Goal: Information Seeking & Learning: Stay updated

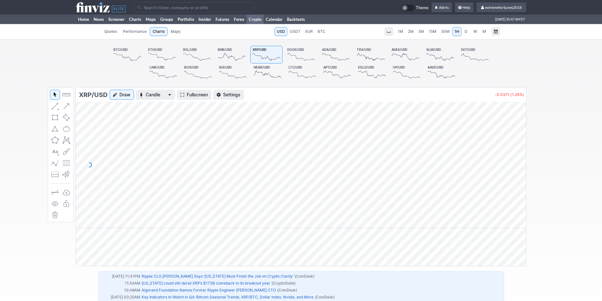
click at [254, 19] on link "Crypto" at bounding box center [254, 19] width 17 height 9
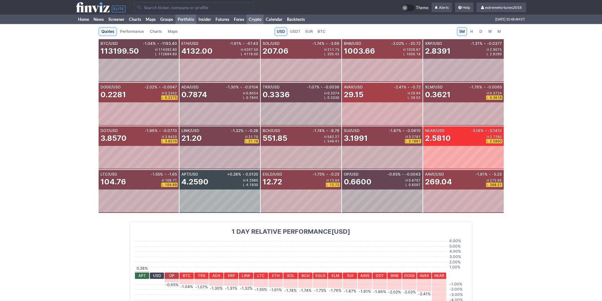
click at [182, 19] on link "Portfolio" at bounding box center [185, 19] width 21 height 9
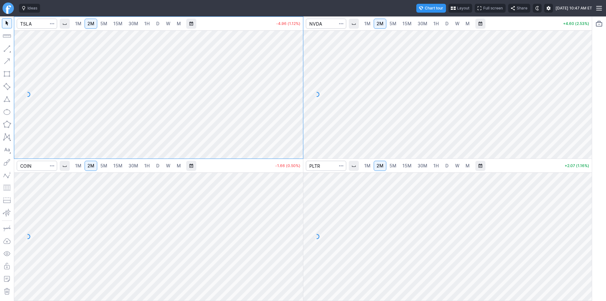
drag, startPoint x: 589, startPoint y: 48, endPoint x: 585, endPoint y: 69, distance: 21.5
click at [585, 69] on div at bounding box center [585, 93] width 13 height 112
drag, startPoint x: 297, startPoint y: 227, endPoint x: 291, endPoint y: 168, distance: 60.0
click at [291, 168] on div "1M 2M 5M 15M 30M 1H D W M -0.82 (0.24%)" at bounding box center [158, 230] width 289 height 142
click at [105, 25] on span "5M" at bounding box center [103, 23] width 7 height 5
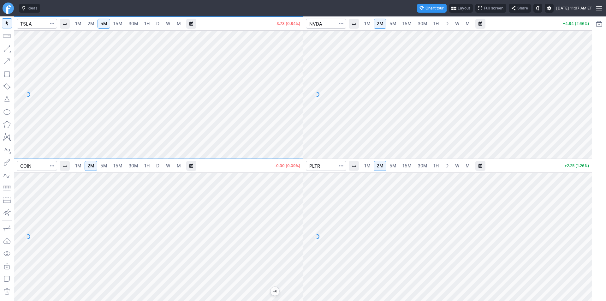
click at [90, 23] on span "2M" at bounding box center [90, 23] width 7 height 5
click at [390, 23] on span "5M" at bounding box center [393, 23] width 7 height 5
click at [380, 22] on span "2M" at bounding box center [380, 23] width 7 height 5
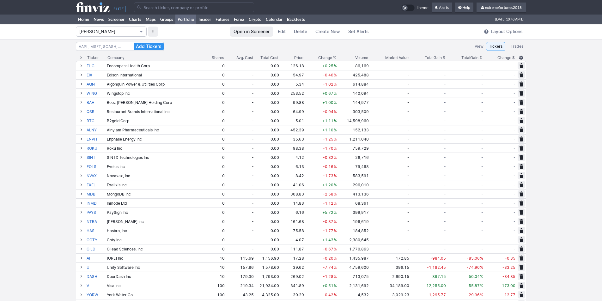
click at [121, 33] on span "Isabel_Watch" at bounding box center [107, 31] width 57 height 6
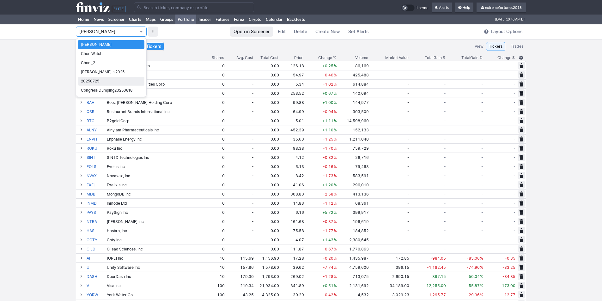
click at [110, 79] on span "20250725" at bounding box center [111, 81] width 61 height 6
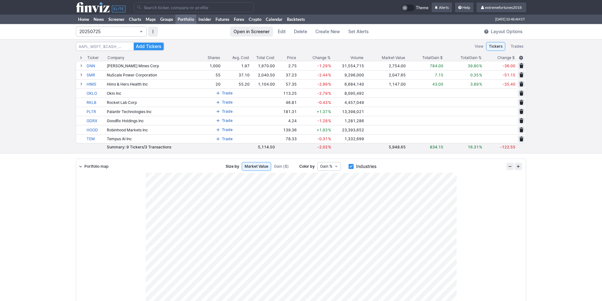
click at [92, 32] on span "20250725" at bounding box center [107, 31] width 57 height 6
click at [98, 52] on span "Chon Watch" at bounding box center [111, 54] width 61 height 6
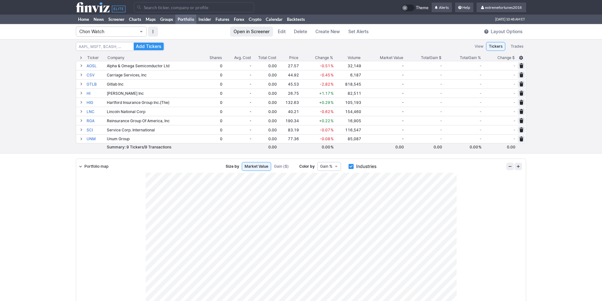
click at [100, 27] on button "Chon Watch" at bounding box center [111, 32] width 71 height 10
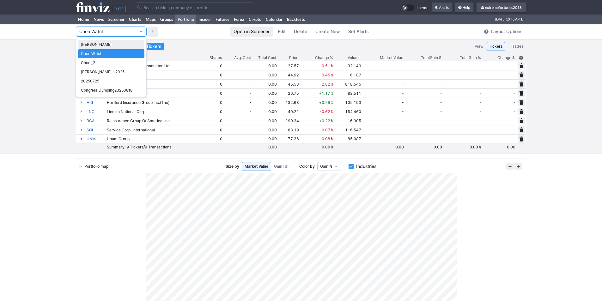
click at [98, 45] on span "Isabel_Watch" at bounding box center [111, 44] width 61 height 6
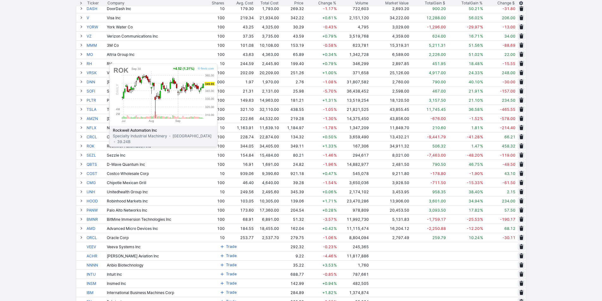
scroll to position [284, 0]
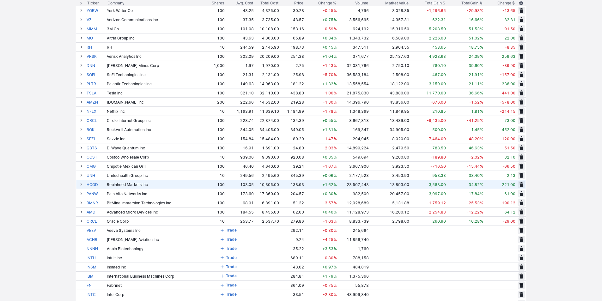
click at [82, 184] on span at bounding box center [81, 184] width 4 height 5
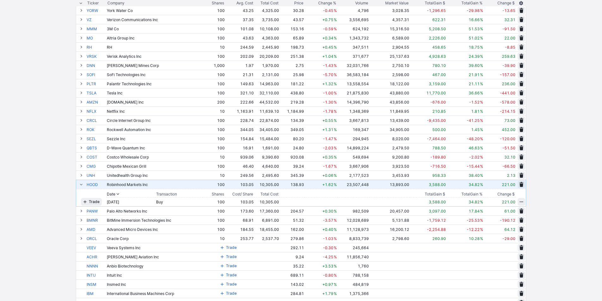
click at [82, 184] on span at bounding box center [81, 184] width 4 height 5
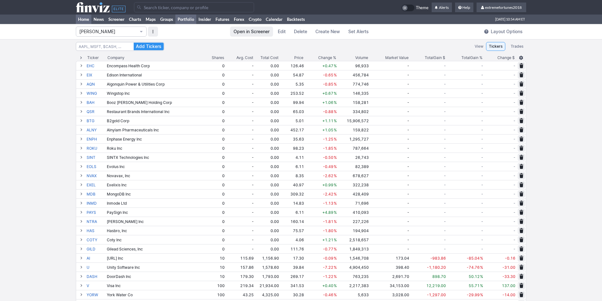
click at [84, 19] on link "Home" at bounding box center [83, 19] width 15 height 9
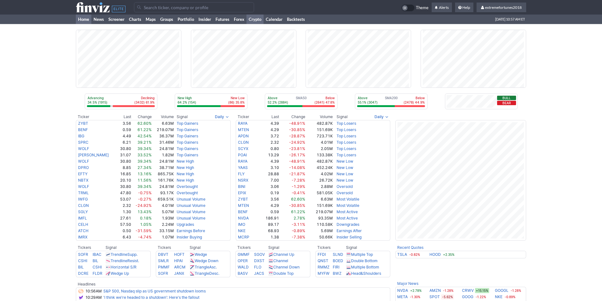
click at [253, 17] on link "Crypto" at bounding box center [254, 19] width 17 height 9
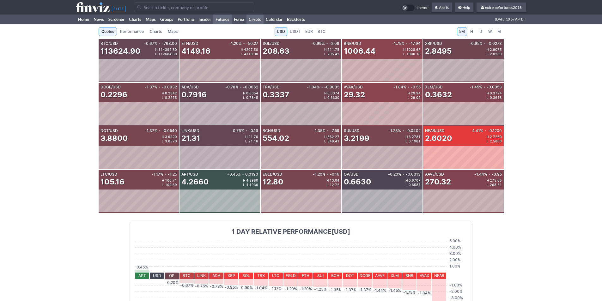
click at [225, 21] on link "Futures" at bounding box center [222, 19] width 18 height 9
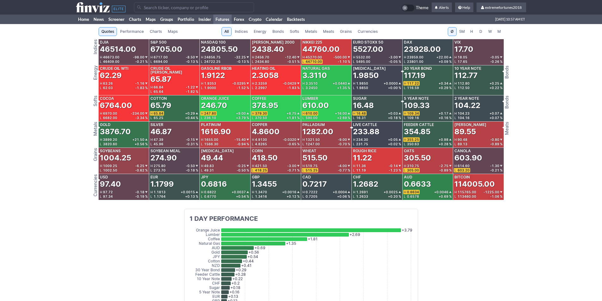
click at [316, 32] on span "Metals" at bounding box center [311, 31] width 12 height 6
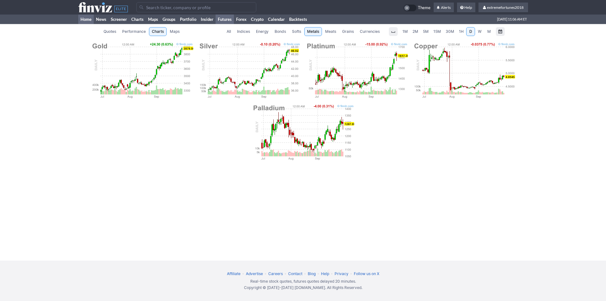
click at [86, 21] on link "Home" at bounding box center [85, 19] width 15 height 9
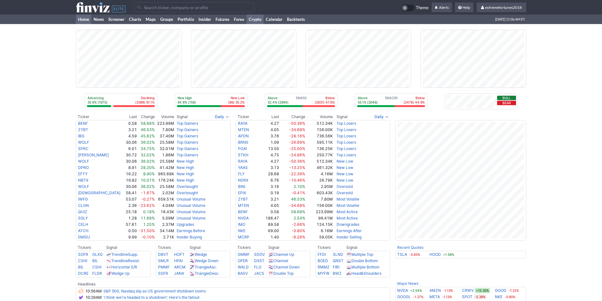
click at [253, 18] on link "Crypto" at bounding box center [254, 19] width 17 height 9
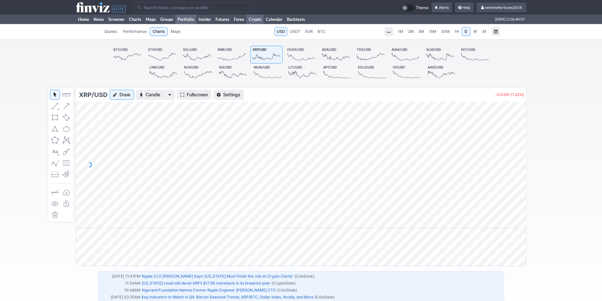
click at [184, 18] on link "Portfolio" at bounding box center [185, 19] width 21 height 9
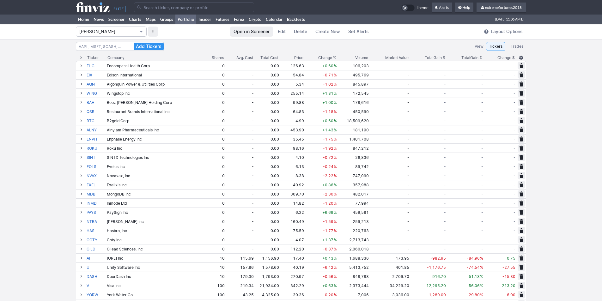
click at [102, 34] on span "Isabel_Watch" at bounding box center [107, 31] width 57 height 6
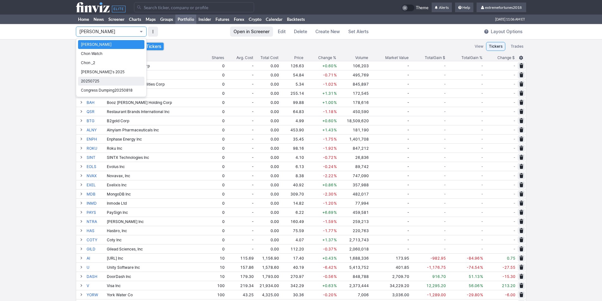
click at [97, 81] on span "20250725" at bounding box center [111, 81] width 61 height 6
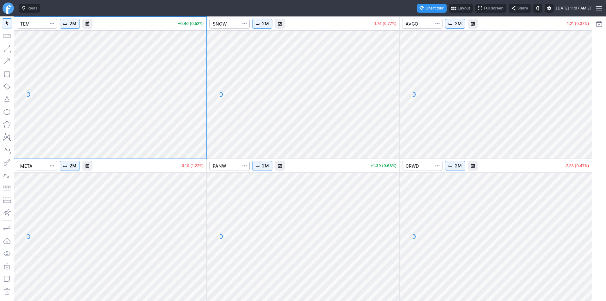
click at [69, 25] on button "2M" at bounding box center [70, 24] width 20 height 10
click at [79, 63] on span "5 Minutes" at bounding box center [75, 63] width 20 height 6
click at [88, 22] on button "Range" at bounding box center [87, 24] width 10 height 10
click at [74, 26] on div at bounding box center [303, 150] width 606 height 301
click at [69, 22] on button "5M" at bounding box center [70, 24] width 20 height 10
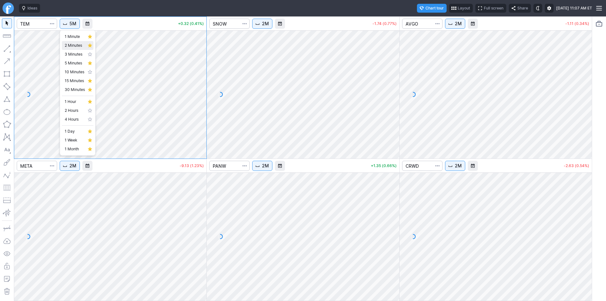
click at [73, 44] on span "2 Minutes" at bounding box center [75, 45] width 20 height 6
